Goal: Task Accomplishment & Management: Manage account settings

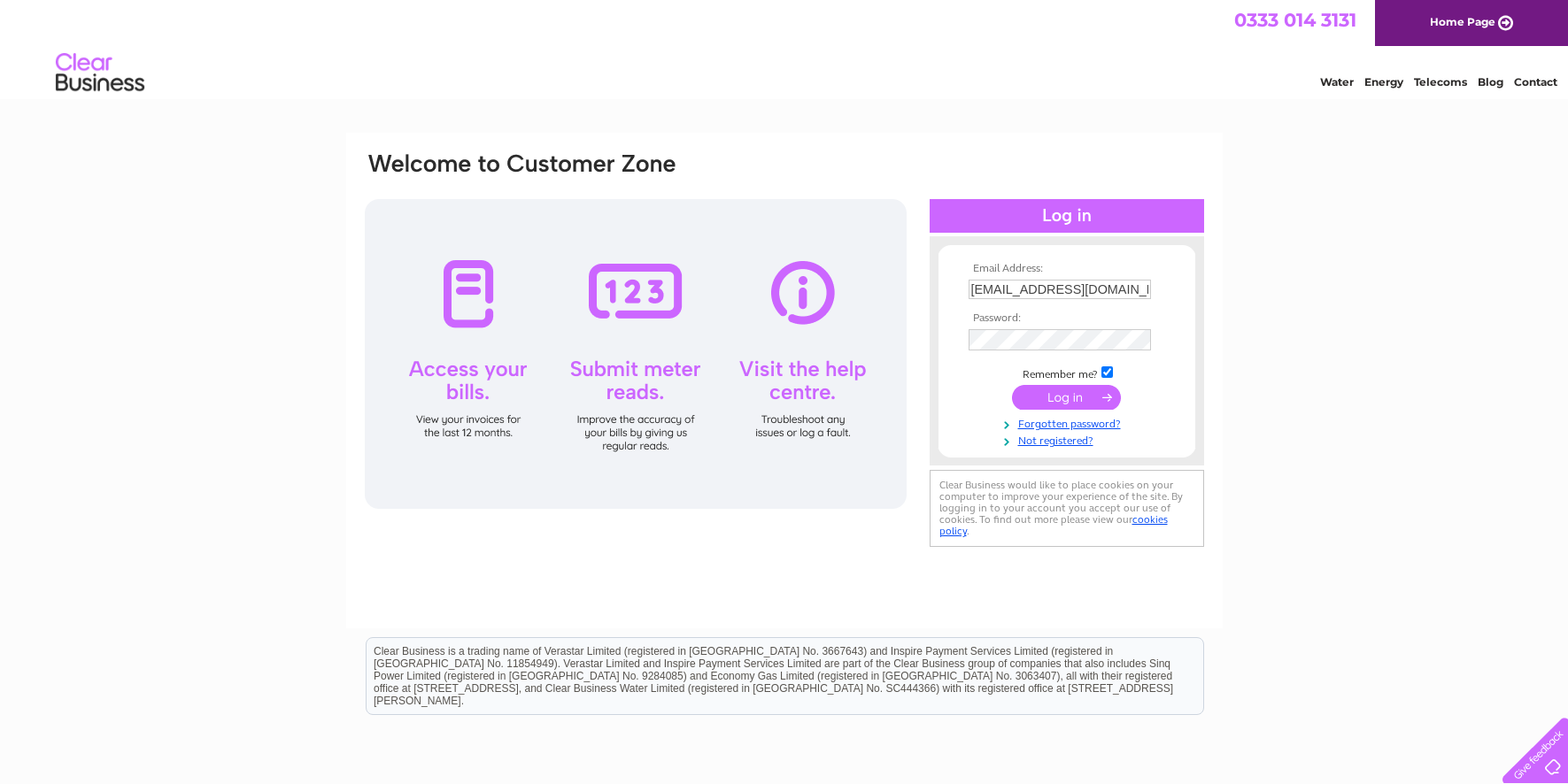
click at [1053, 400] on input "submit" at bounding box center [1066, 397] width 109 height 24
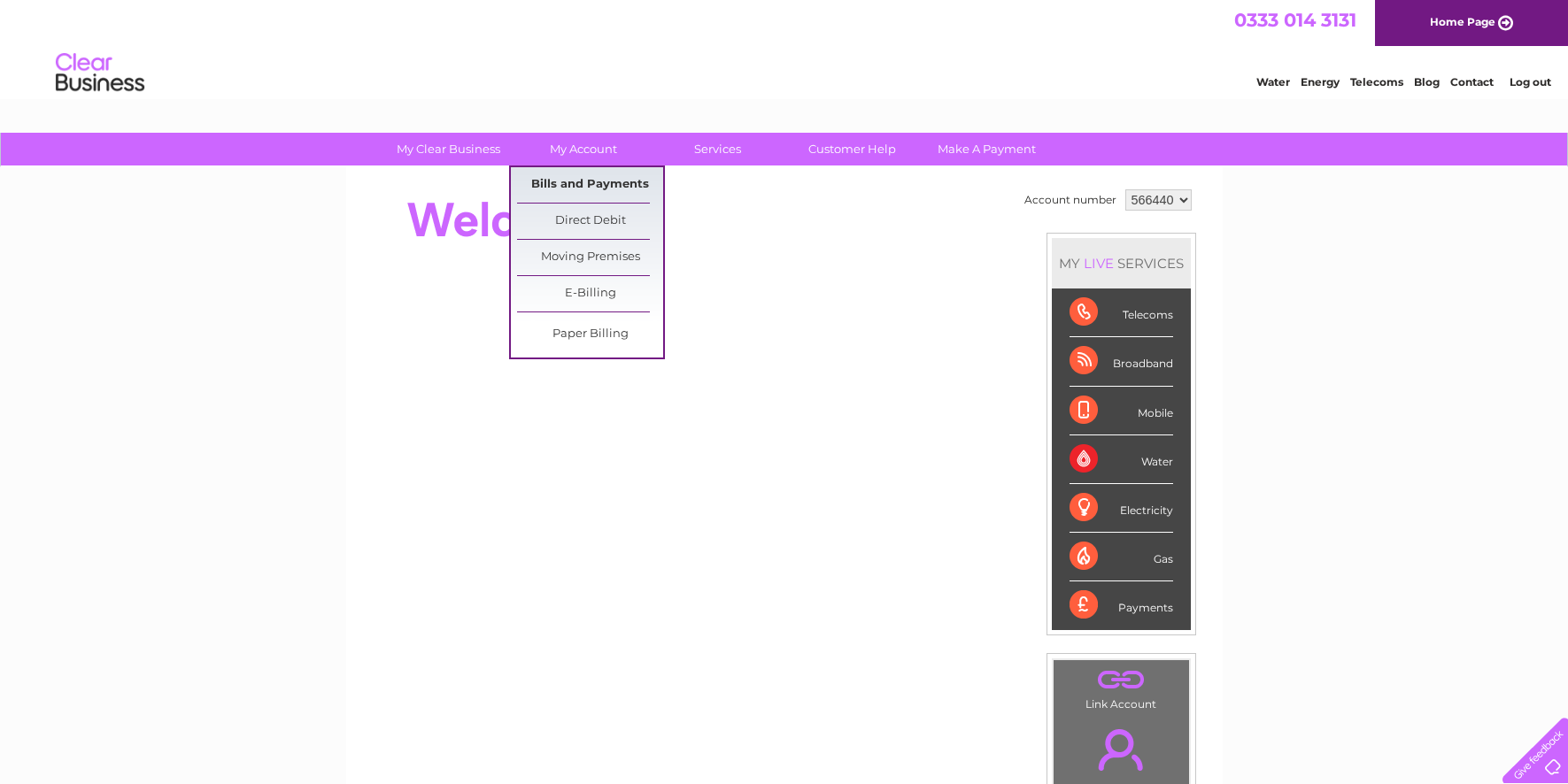
click at [572, 184] on link "Bills and Payments" at bounding box center [590, 185] width 146 height 36
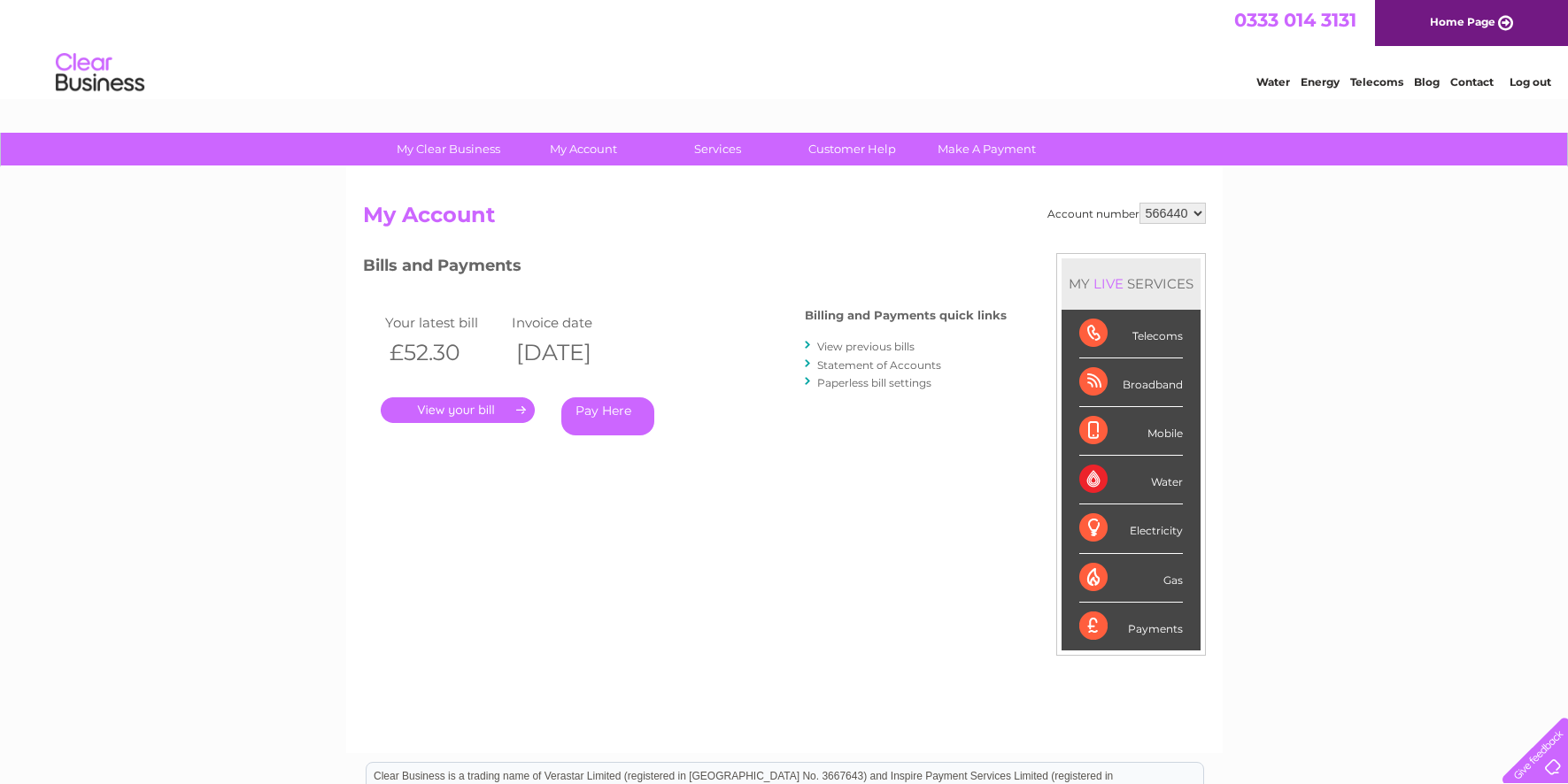
click at [454, 415] on link "." at bounding box center [458, 410] width 154 height 25
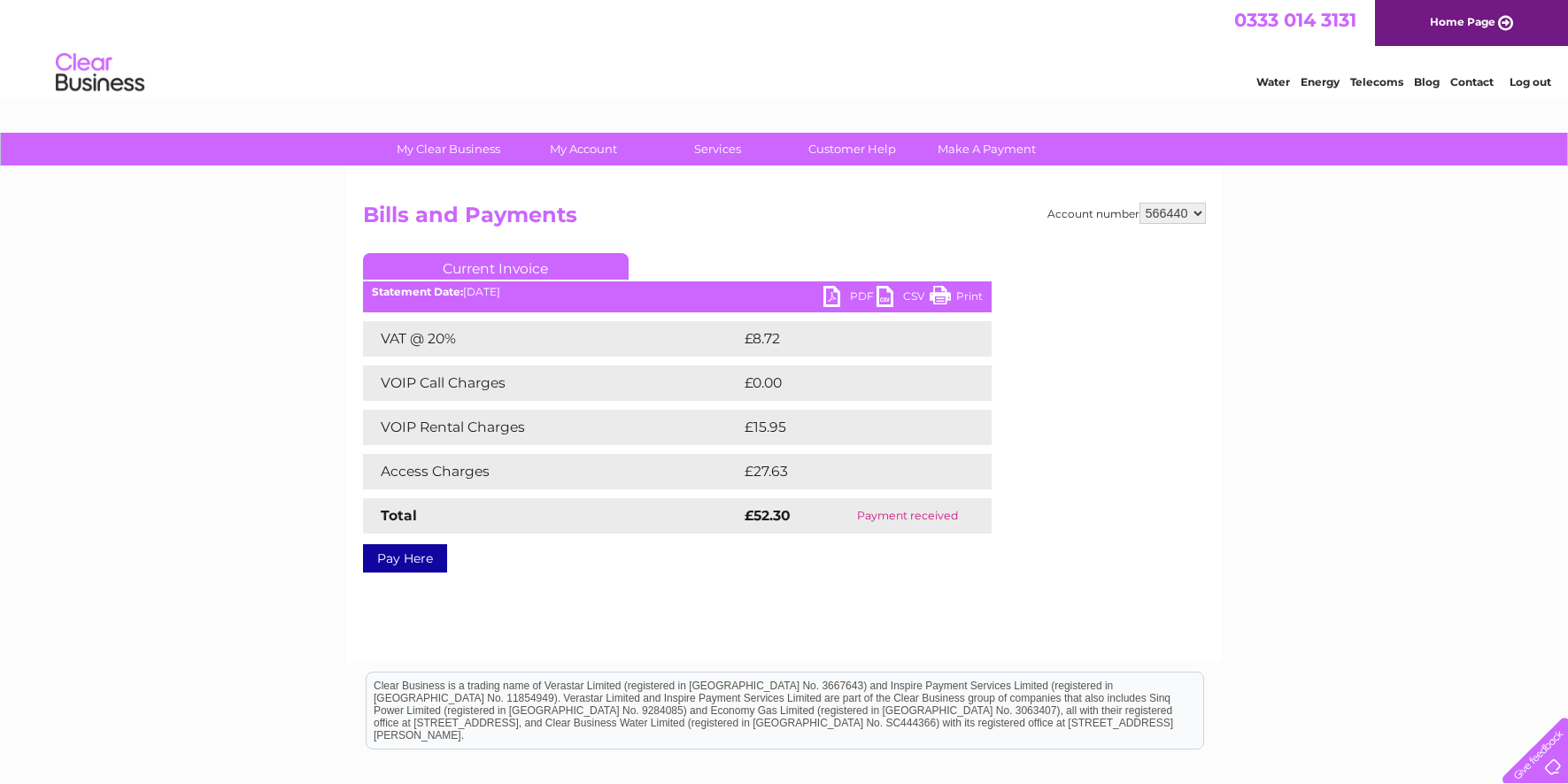
click at [848, 293] on link "PDF" at bounding box center [849, 298] width 53 height 25
